Goal: Use online tool/utility: Utilize a website feature to perform a specific function

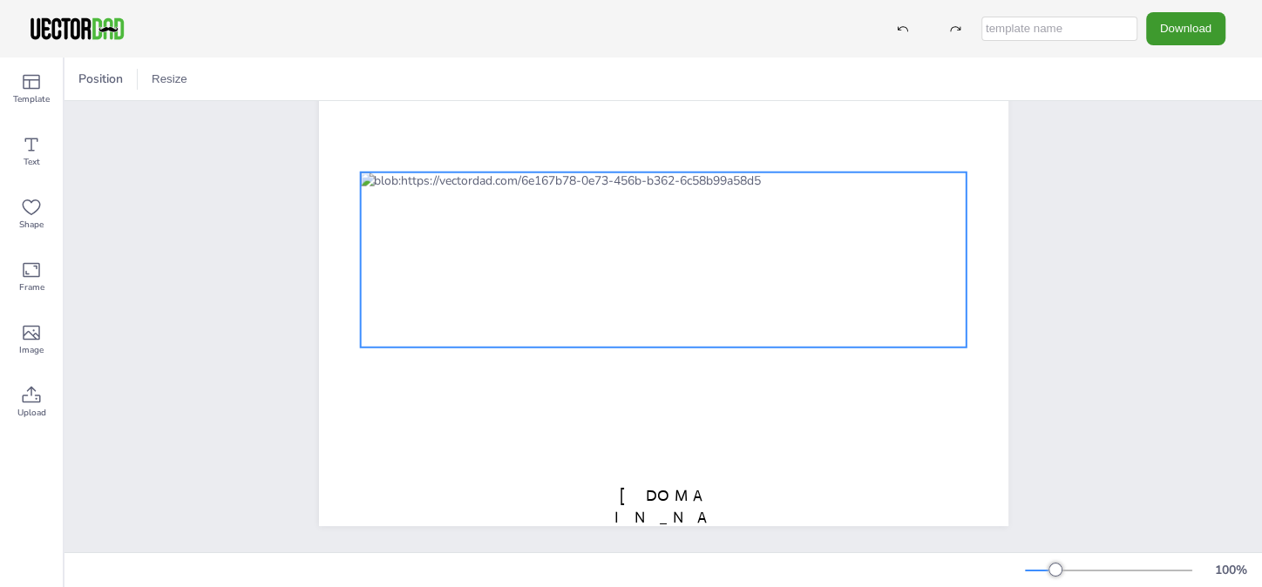
scroll to position [146, 0]
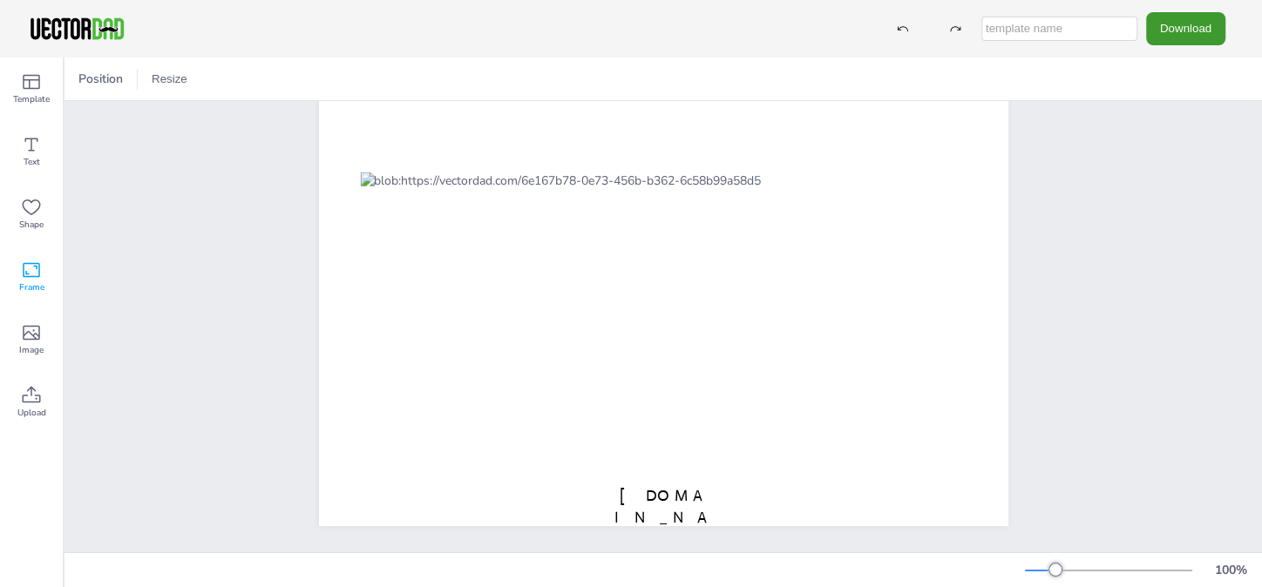
click at [31, 273] on icon at bounding box center [31, 270] width 21 height 21
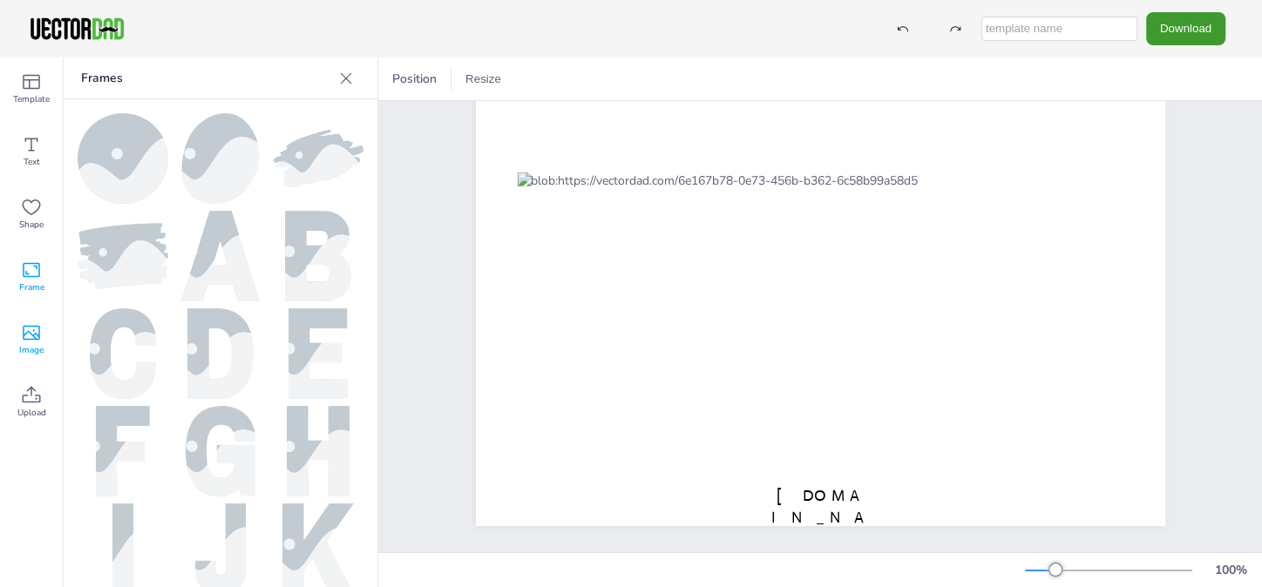
click at [34, 336] on icon at bounding box center [31, 333] width 17 height 15
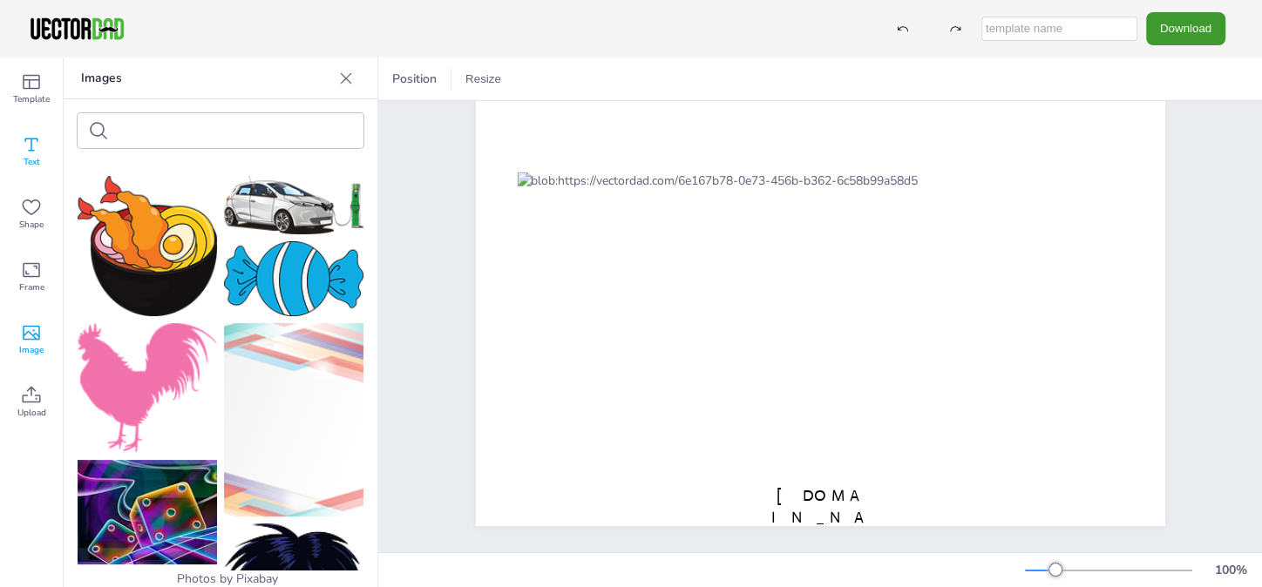
click at [34, 141] on icon at bounding box center [31, 144] width 21 height 21
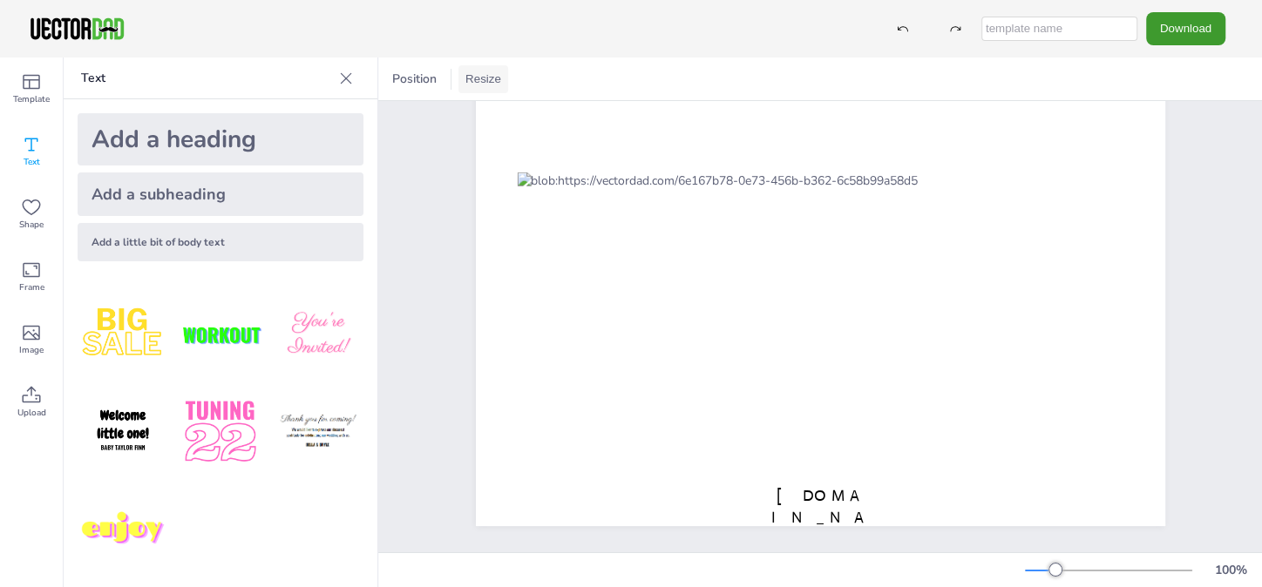
click at [485, 81] on button "Resize" at bounding box center [483, 79] width 50 height 28
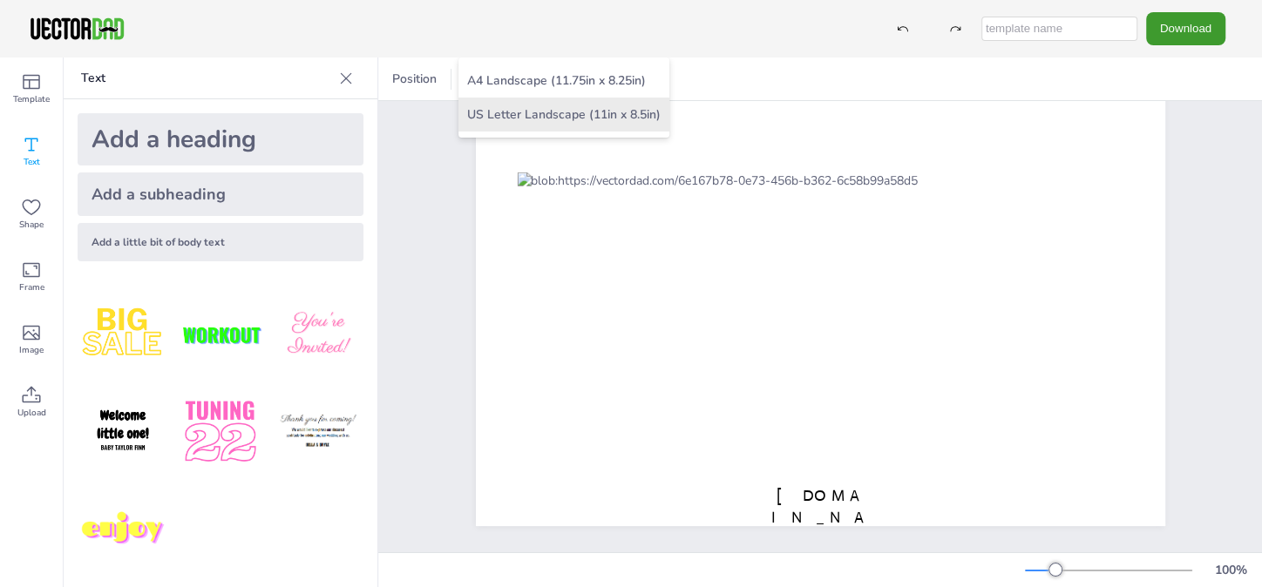
click at [553, 111] on li "US Letter Landscape (11in x 8.5in)" at bounding box center [563, 115] width 211 height 34
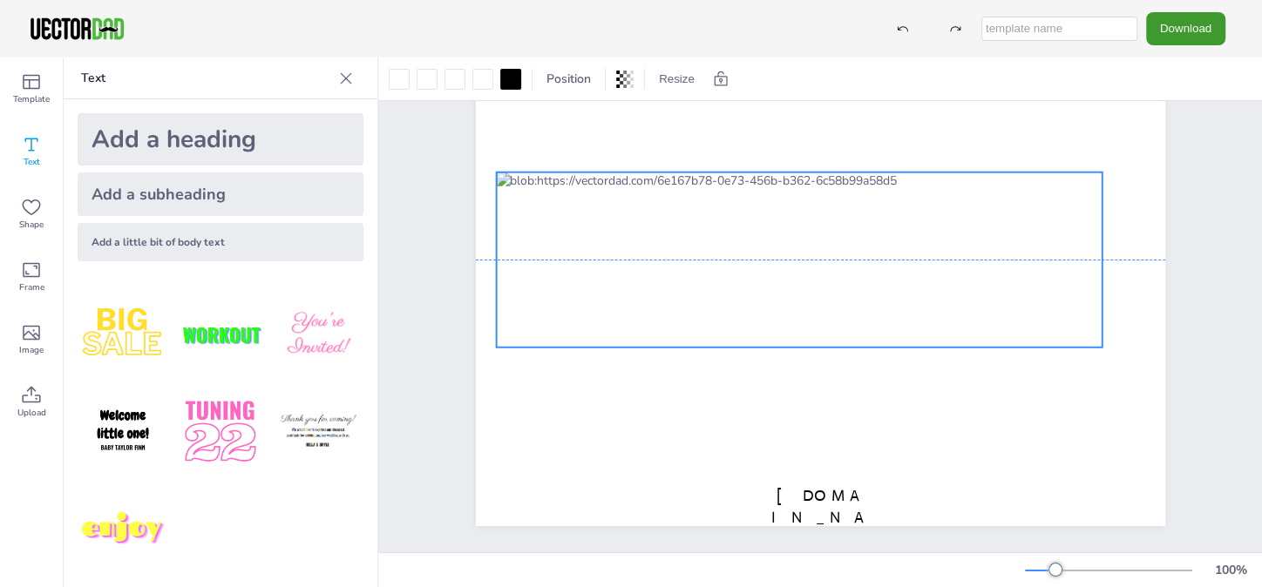
drag, startPoint x: 932, startPoint y: 246, endPoint x: 911, endPoint y: 243, distance: 21.1
click at [911, 243] on div at bounding box center [799, 260] width 607 height 175
drag, startPoint x: 492, startPoint y: 336, endPoint x: 592, endPoint y: 339, distance: 100.3
click at [592, 339] on div "[US_STATE] [DOMAIN_NAME]" at bounding box center [820, 259] width 689 height 533
click at [481, 78] on div at bounding box center [482, 79] width 21 height 21
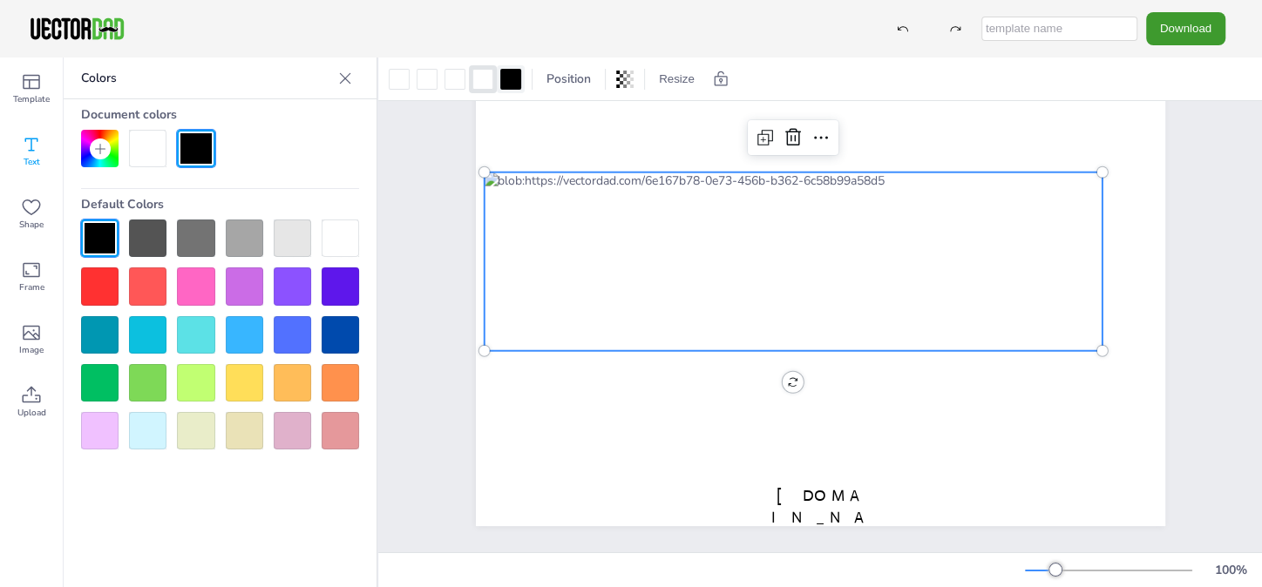
click at [513, 81] on div at bounding box center [510, 79] width 21 height 21
click at [26, 82] on icon at bounding box center [31, 81] width 21 height 21
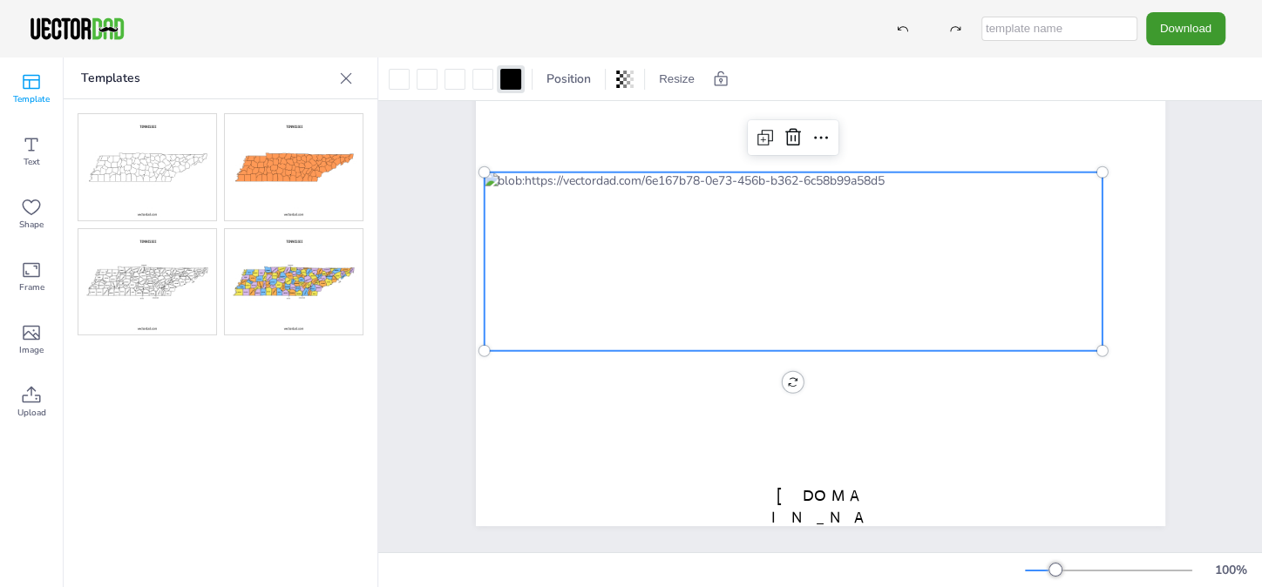
click at [297, 278] on img at bounding box center [294, 282] width 138 height 106
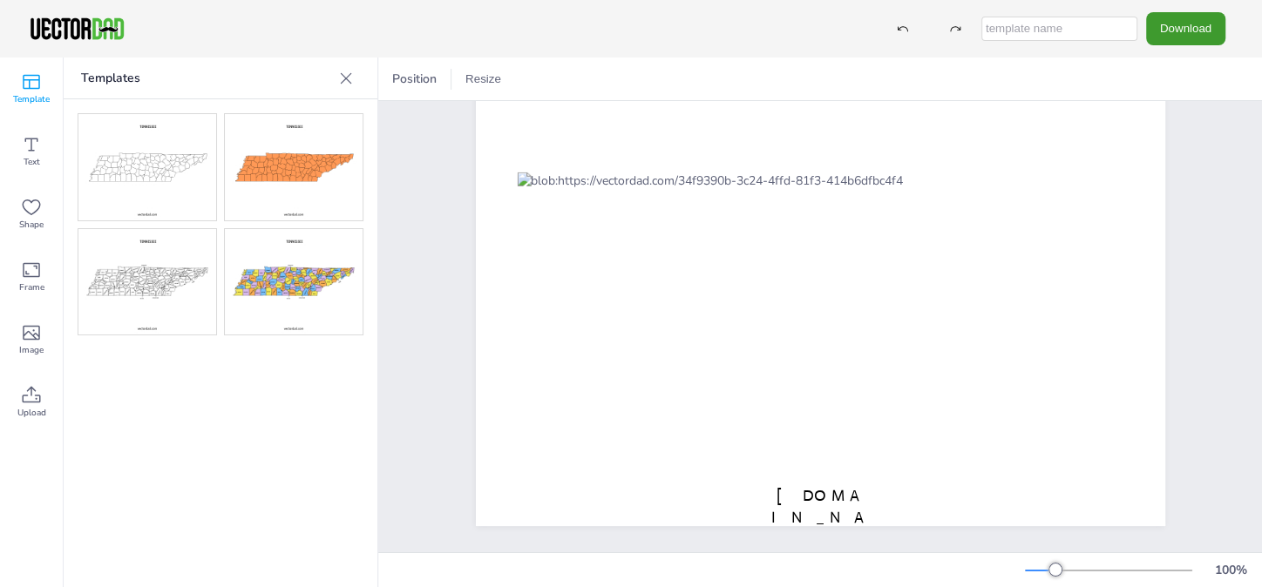
click at [350, 78] on icon at bounding box center [345, 78] width 17 height 17
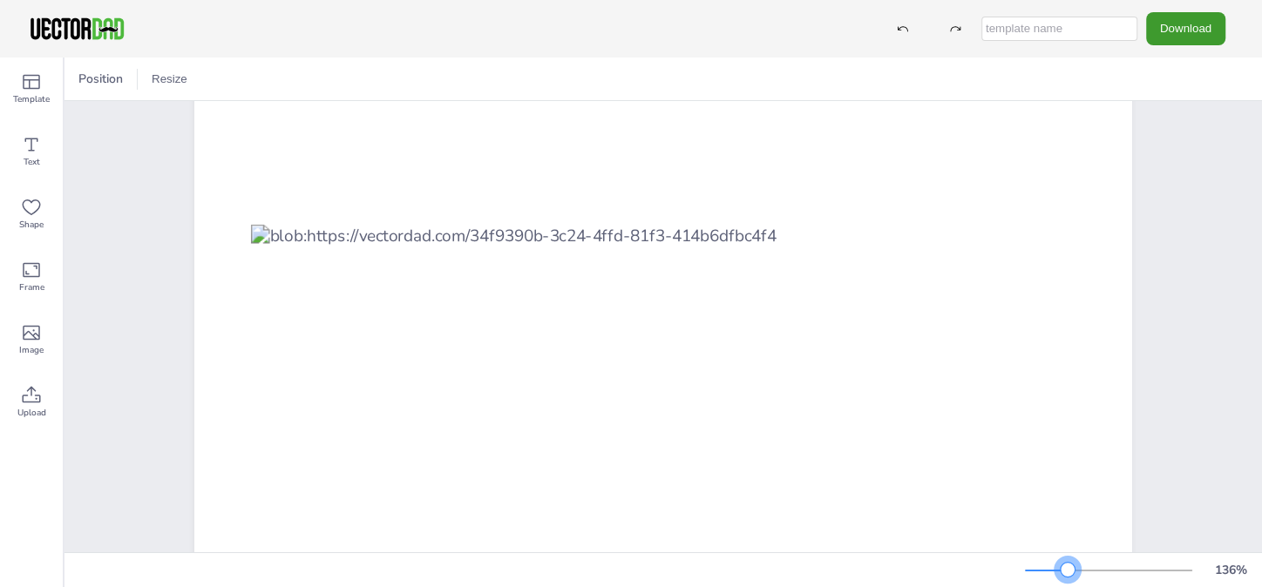
click at [1068, 570] on div at bounding box center [1108, 571] width 167 height 14
click at [1077, 570] on div at bounding box center [1108, 571] width 167 height 14
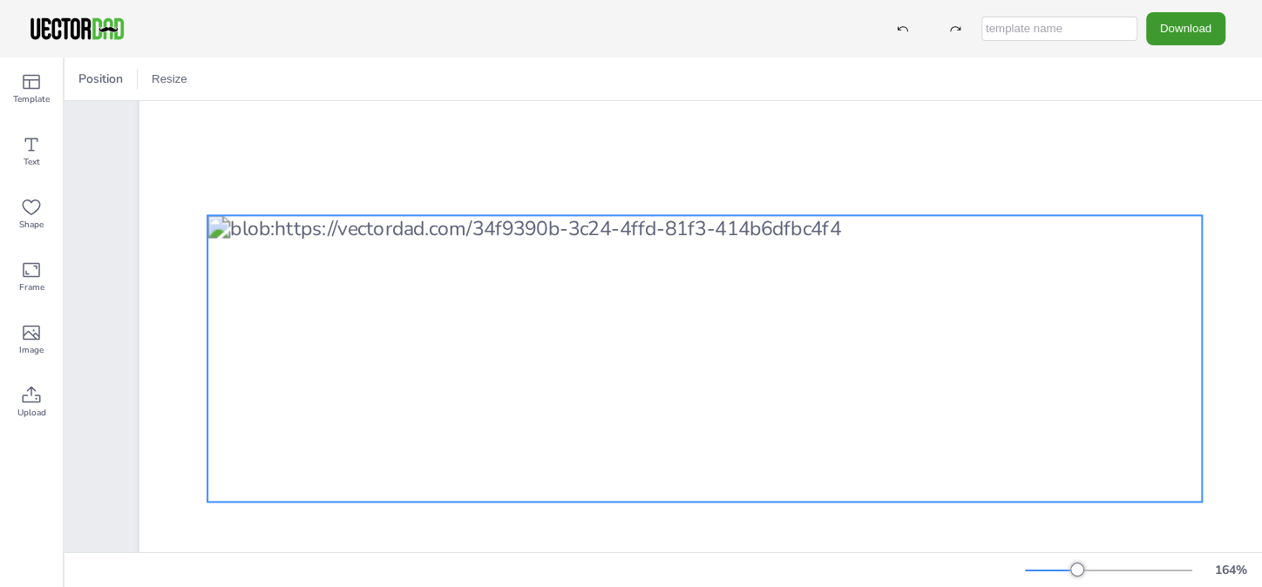
scroll to position [234, 0]
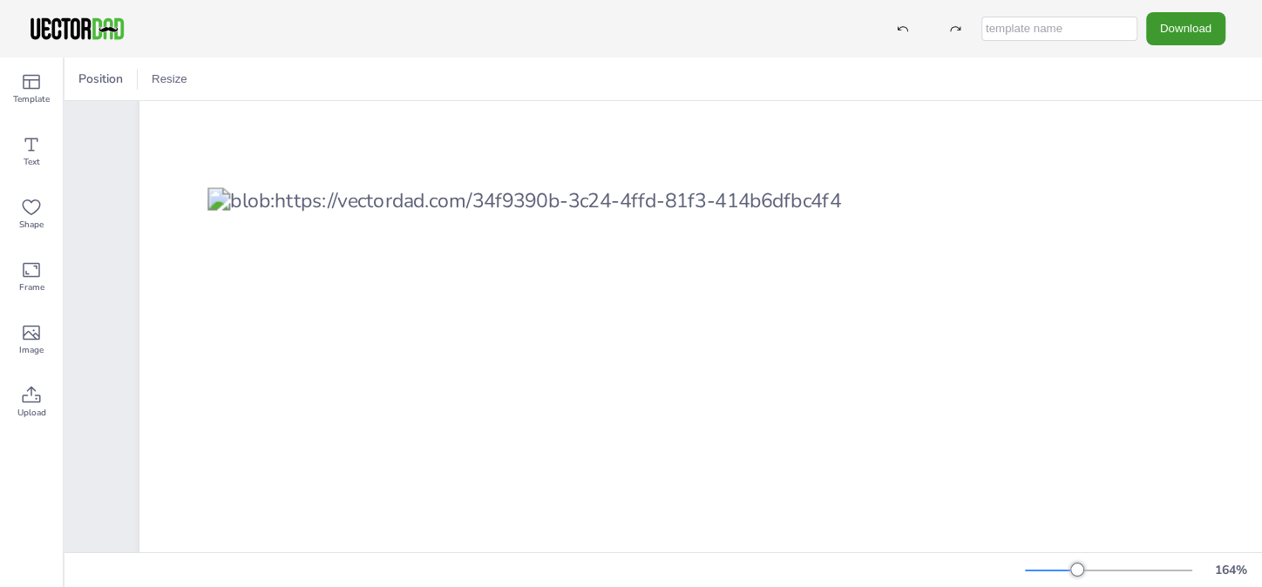
click at [1089, 571] on div at bounding box center [1108, 571] width 167 height 14
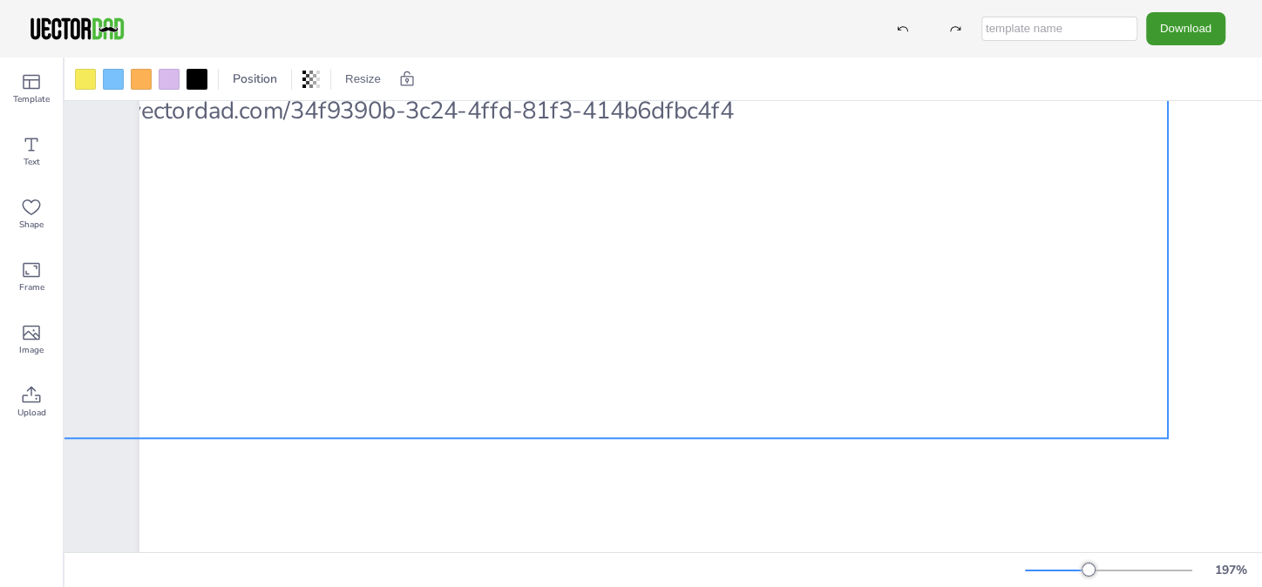
drag, startPoint x: 953, startPoint y: 427, endPoint x: 726, endPoint y: 280, distance: 271.0
click at [726, 280] on div at bounding box center [570, 266] width 1195 height 344
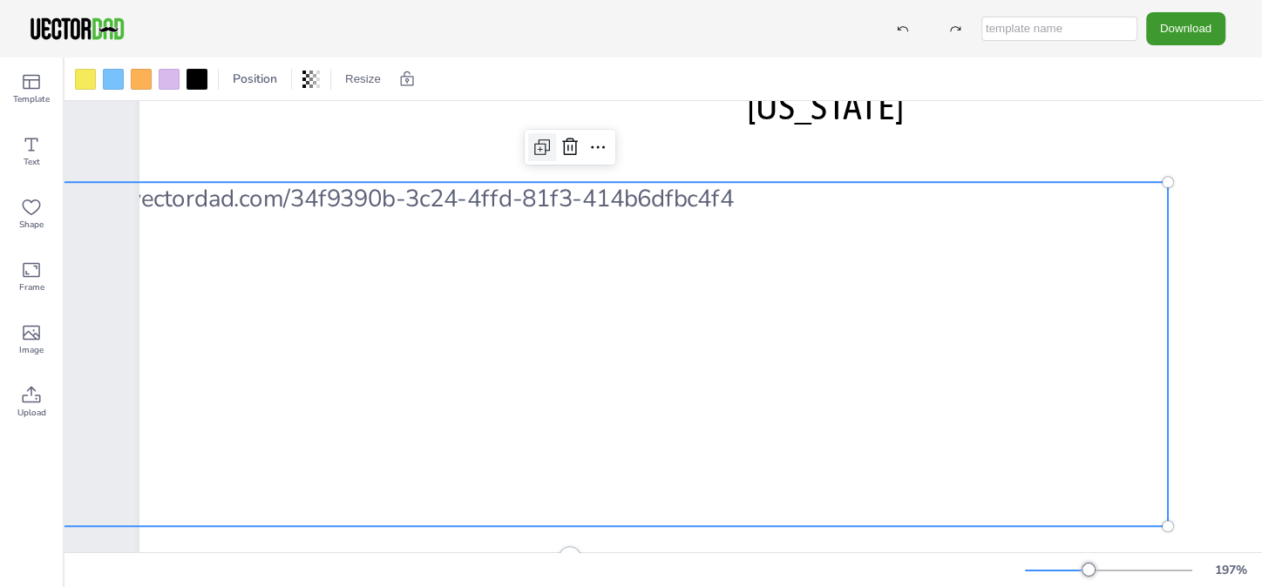
click at [541, 146] on icon at bounding box center [542, 147] width 21 height 21
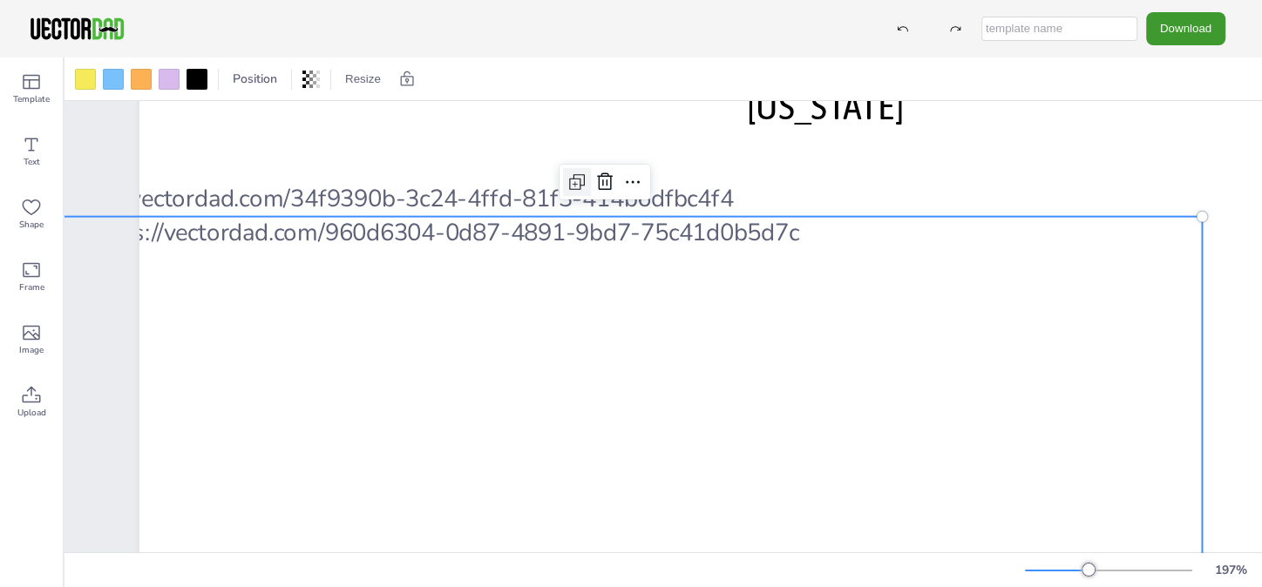
click at [573, 180] on icon at bounding box center [577, 182] width 21 height 21
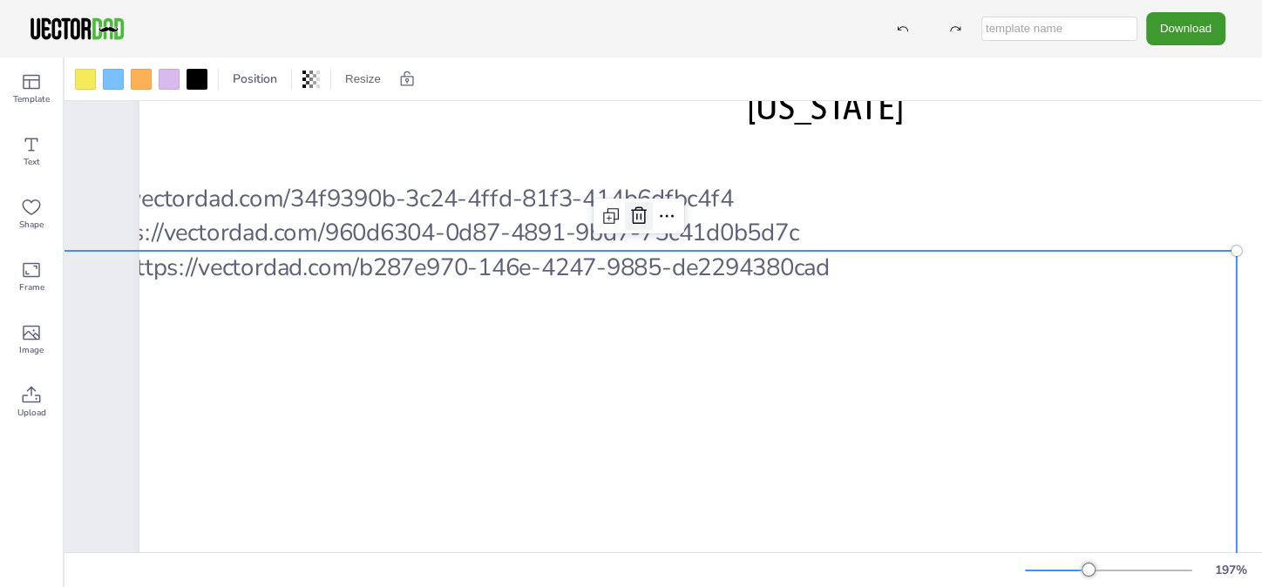
click at [639, 210] on icon at bounding box center [638, 216] width 21 height 21
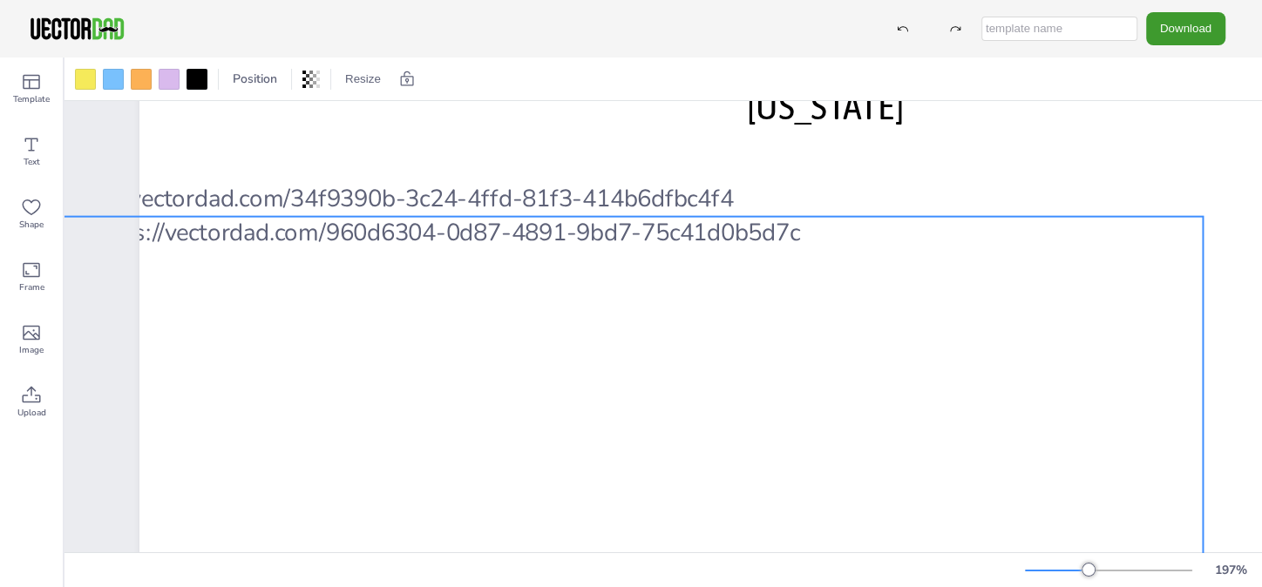
click at [600, 293] on div at bounding box center [605, 389] width 1195 height 344
click at [602, 176] on icon at bounding box center [605, 182] width 21 height 21
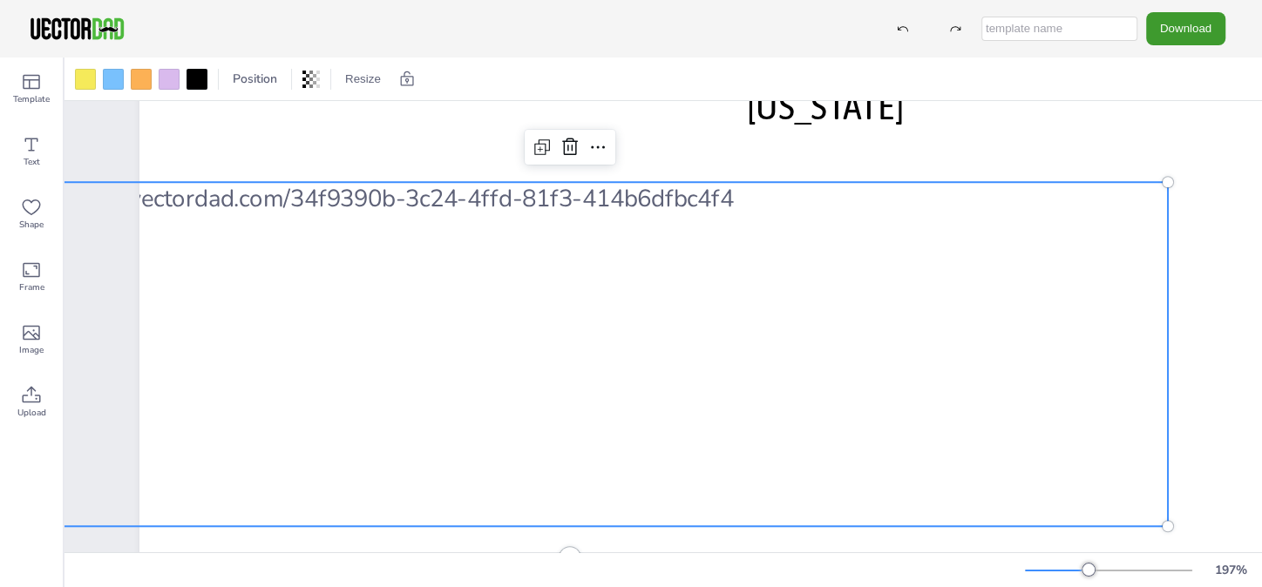
click at [1026, 450] on div at bounding box center [570, 354] width 1195 height 344
click at [1216, 410] on div at bounding box center [818, 506] width 1358 height 1051
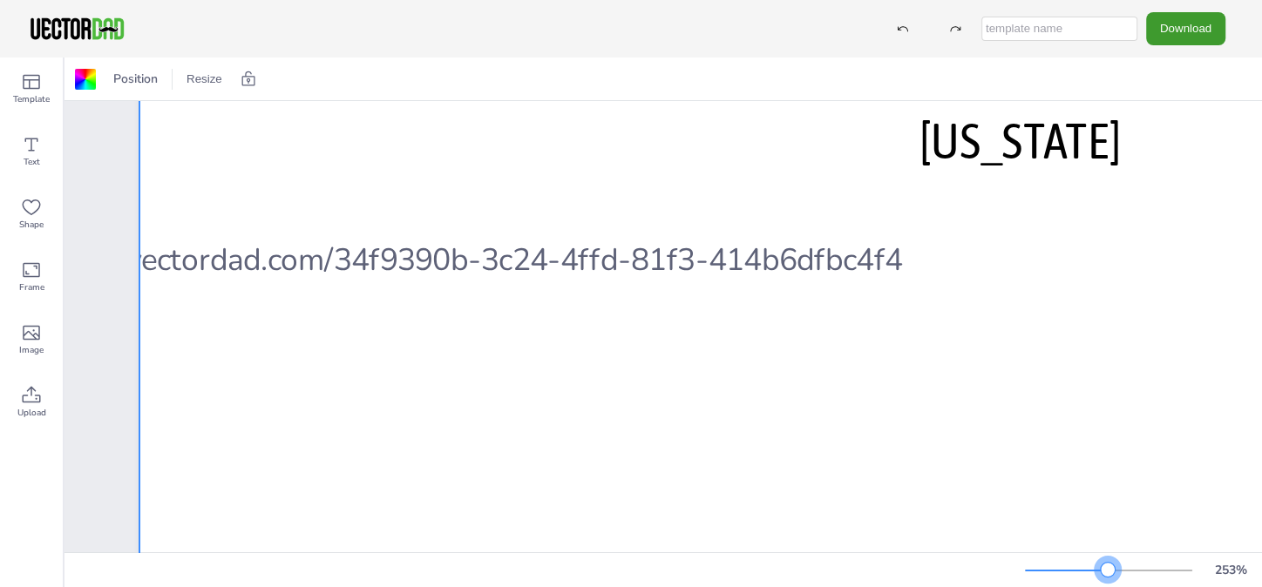
click at [1108, 571] on div at bounding box center [1108, 571] width 167 height 14
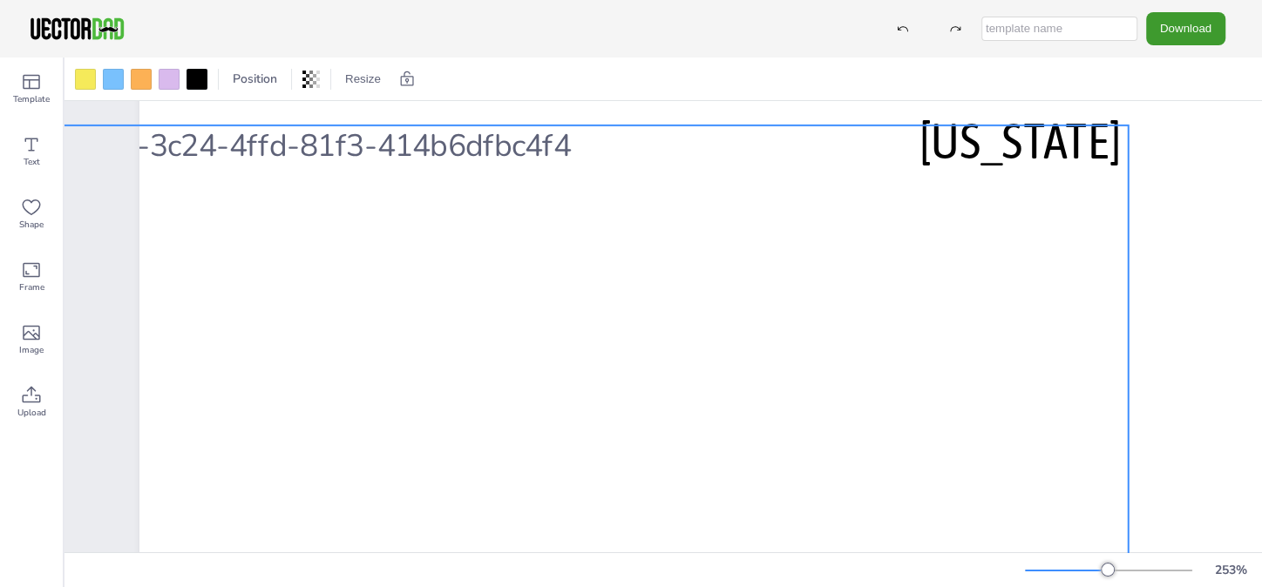
drag, startPoint x: 1017, startPoint y: 416, endPoint x: 686, endPoint y: 302, distance: 350.3
click at [686, 302] on div at bounding box center [361, 347] width 1534 height 443
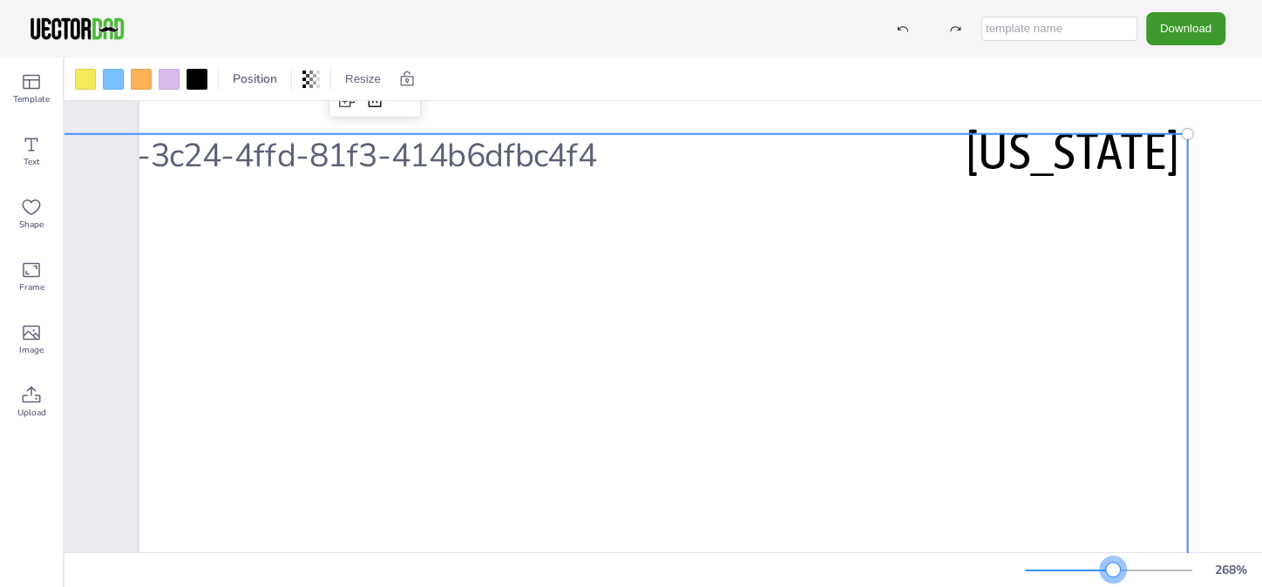
click at [1113, 571] on div at bounding box center [1113, 570] width 14 height 14
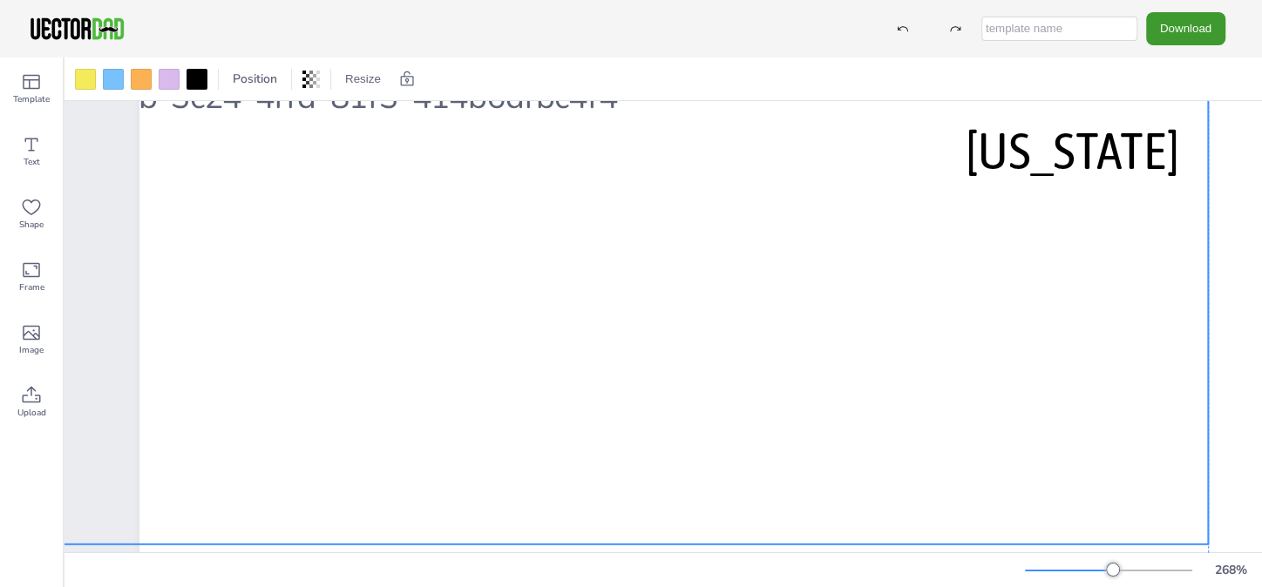
drag, startPoint x: 1044, startPoint y: 463, endPoint x: 1067, endPoint y: 404, distance: 62.6
click at [1067, 404] on div at bounding box center [395, 310] width 1625 height 469
click at [1183, 140] on div at bounding box center [395, 310] width 1625 height 469
click at [1055, 31] on input "text" at bounding box center [1059, 29] width 156 height 24
type input "Pharmacy Delivery Area"
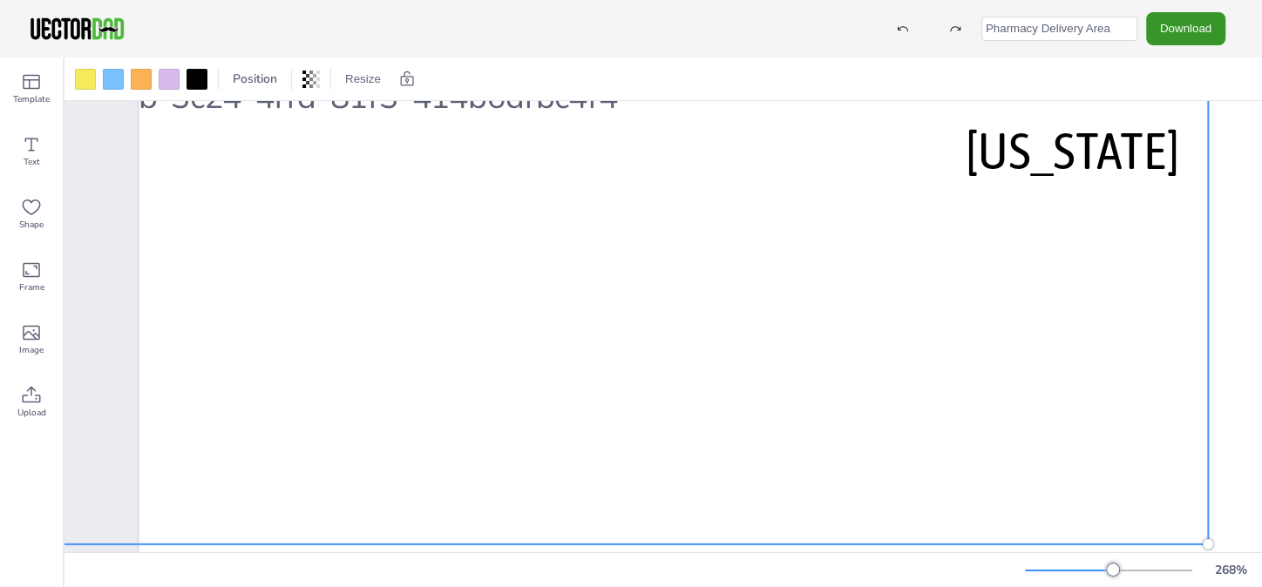
click at [1180, 31] on button "Download" at bounding box center [1185, 28] width 79 height 32
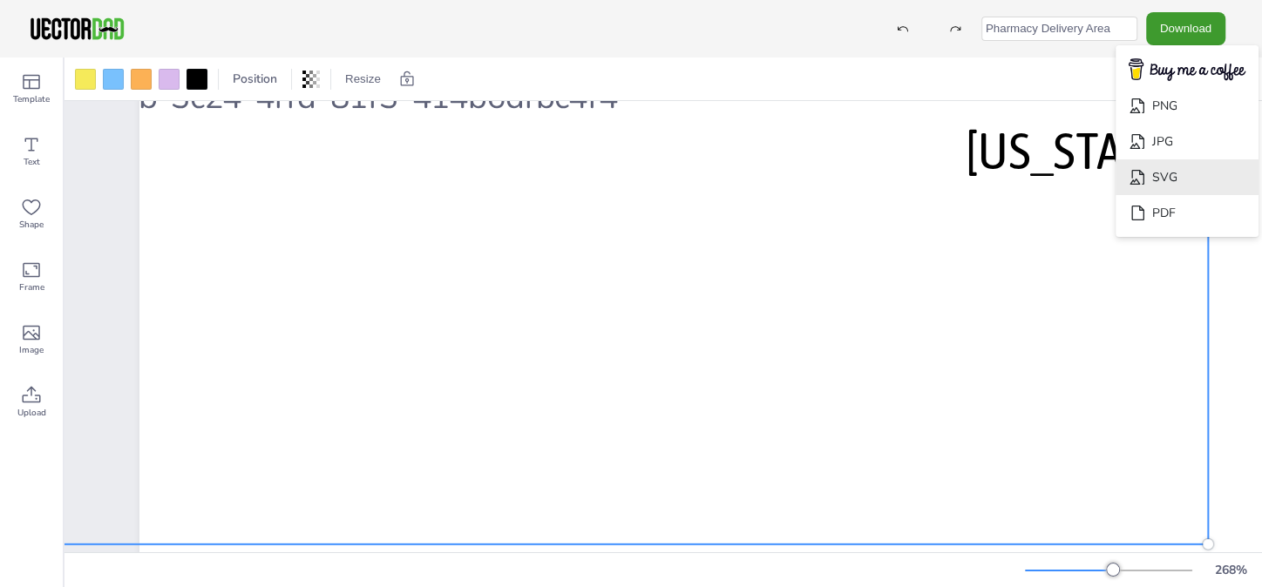
click at [1166, 176] on li "SVG" at bounding box center [1187, 177] width 143 height 36
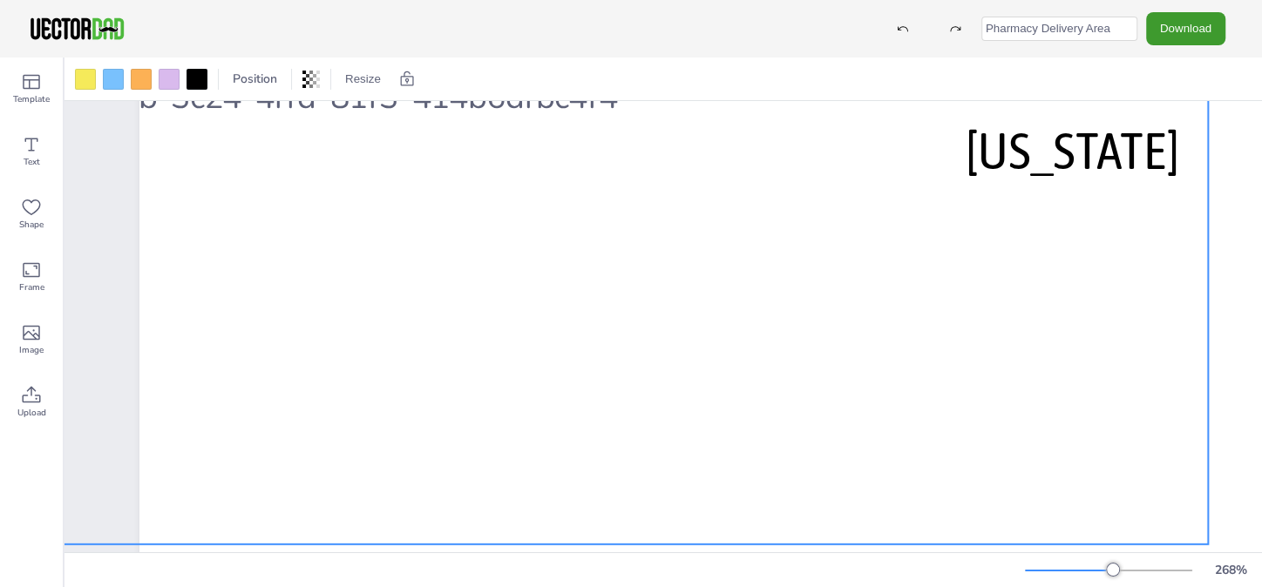
click at [1108, 293] on div at bounding box center [395, 310] width 1625 height 469
